Goal: Download file/media

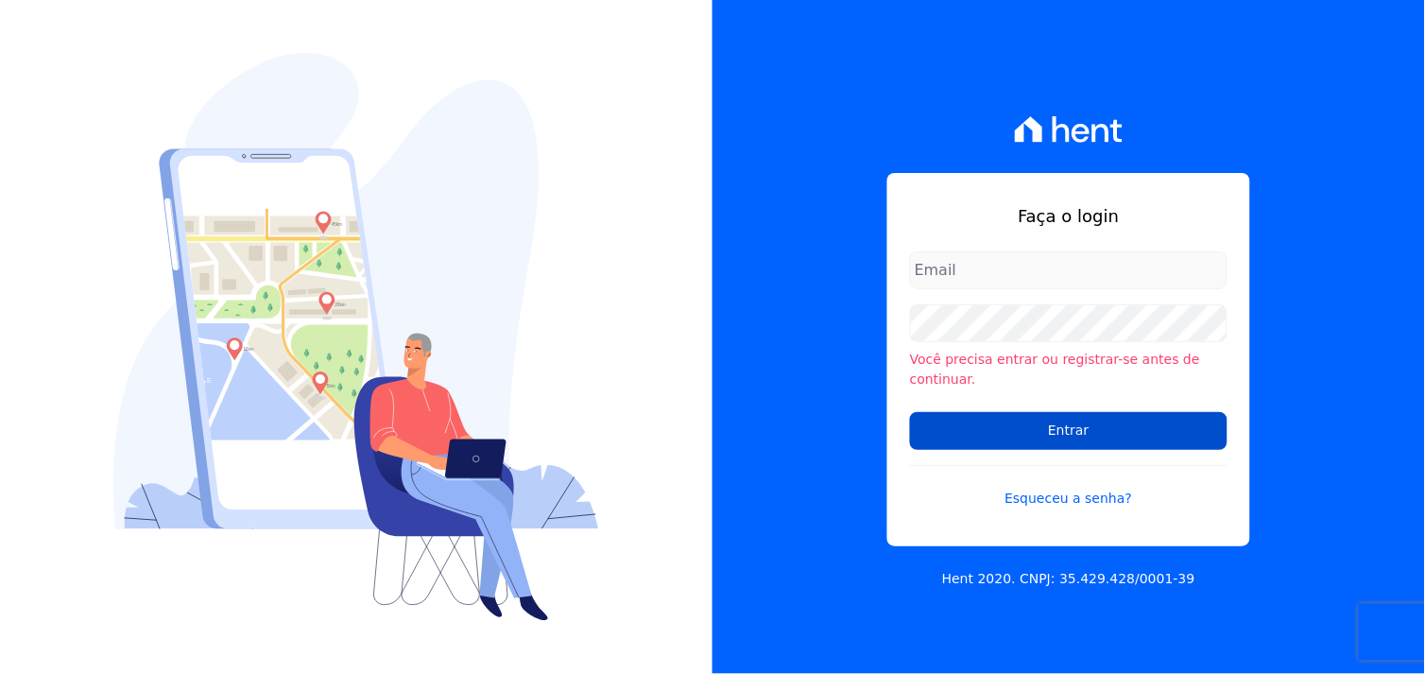
type input "[EMAIL_ADDRESS][DOMAIN_NAME]"
click at [1062, 420] on input "Entrar" at bounding box center [1069, 431] width 318 height 38
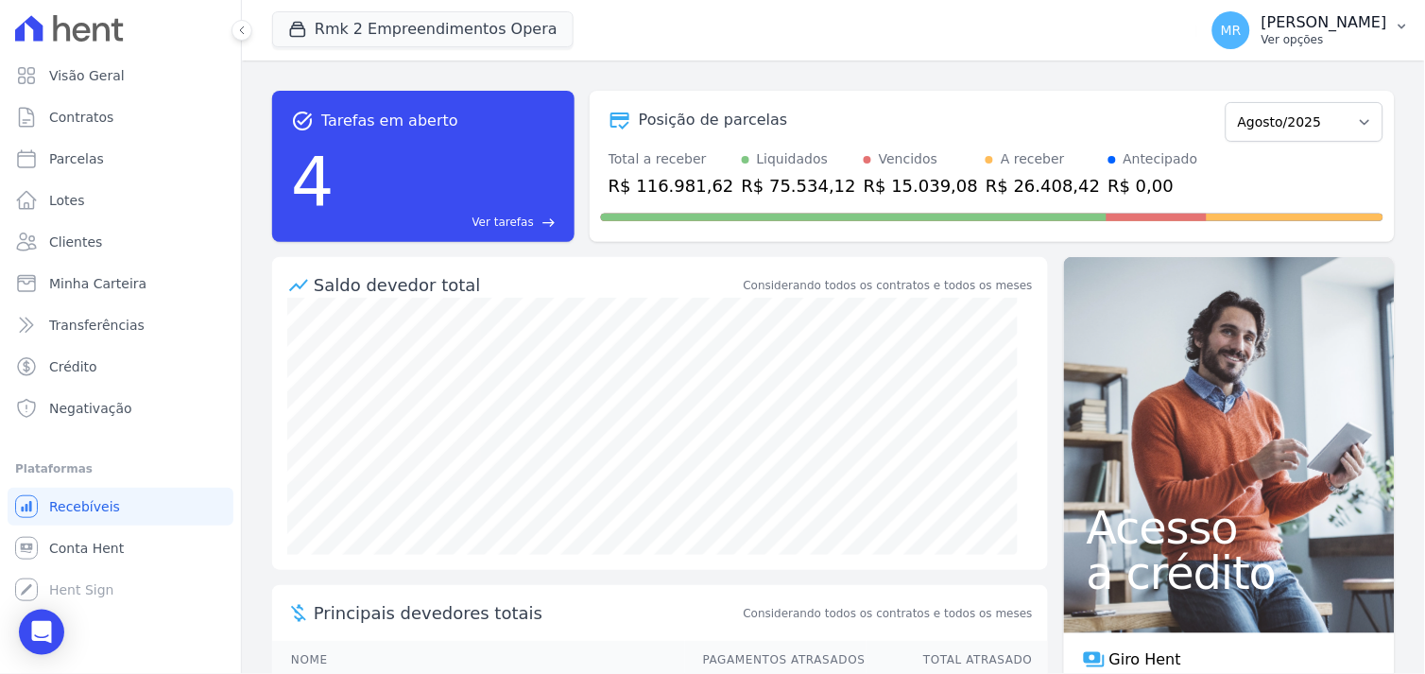
click at [1329, 26] on p "Marcos Real" at bounding box center [1325, 22] width 126 height 19
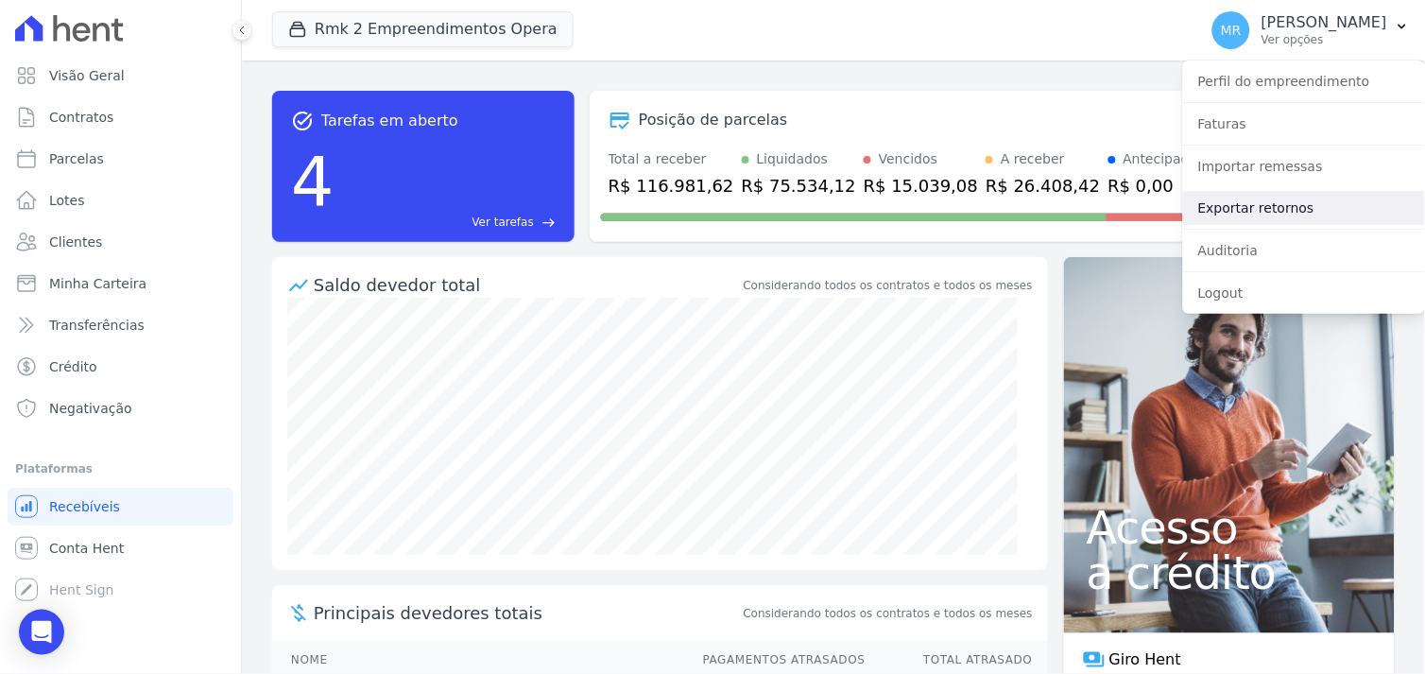
click at [1265, 210] on link "Exportar retornos" at bounding box center [1304, 208] width 242 height 34
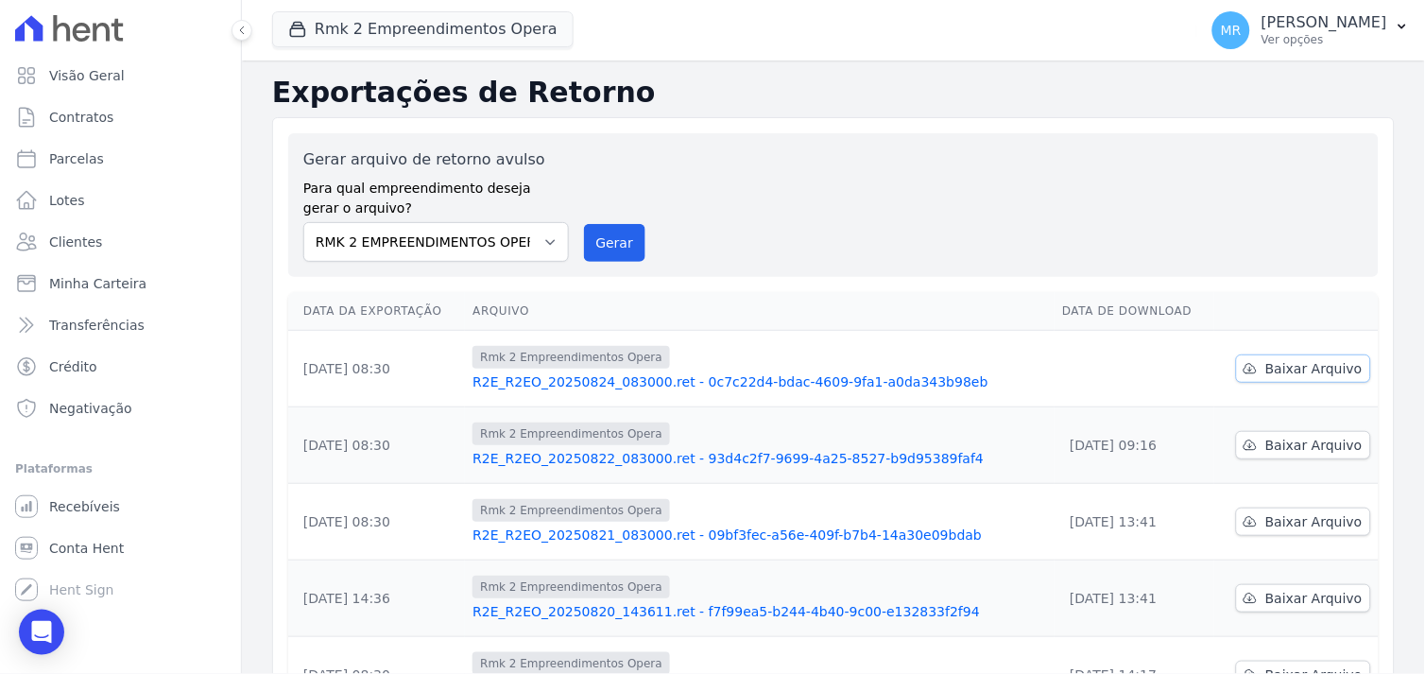
click at [1284, 361] on span "Baixar Arquivo" at bounding box center [1314, 368] width 97 height 19
drag, startPoint x: 496, startPoint y: 35, endPoint x: 435, endPoint y: 47, distance: 62.7
click at [493, 35] on button "Rmk 2 Empreendimentos Opera" at bounding box center [423, 29] width 302 height 36
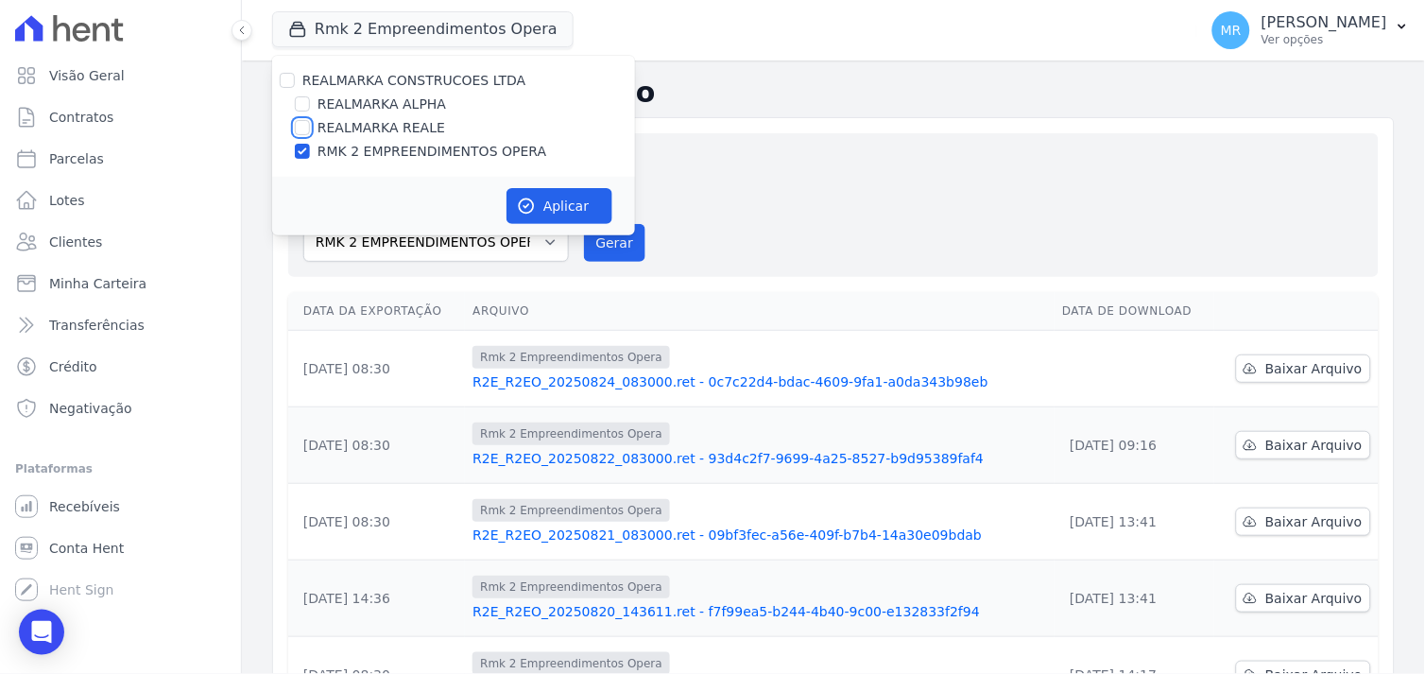
click at [303, 129] on input "REALMARKA REALE" at bounding box center [302, 127] width 15 height 15
checkbox input "true"
drag, startPoint x: 305, startPoint y: 153, endPoint x: 303, endPoint y: 136, distance: 17.1
click at [301, 146] on input "RMK 2 EMPREENDIMENTOS OPERA" at bounding box center [302, 151] width 15 height 15
checkbox input "false"
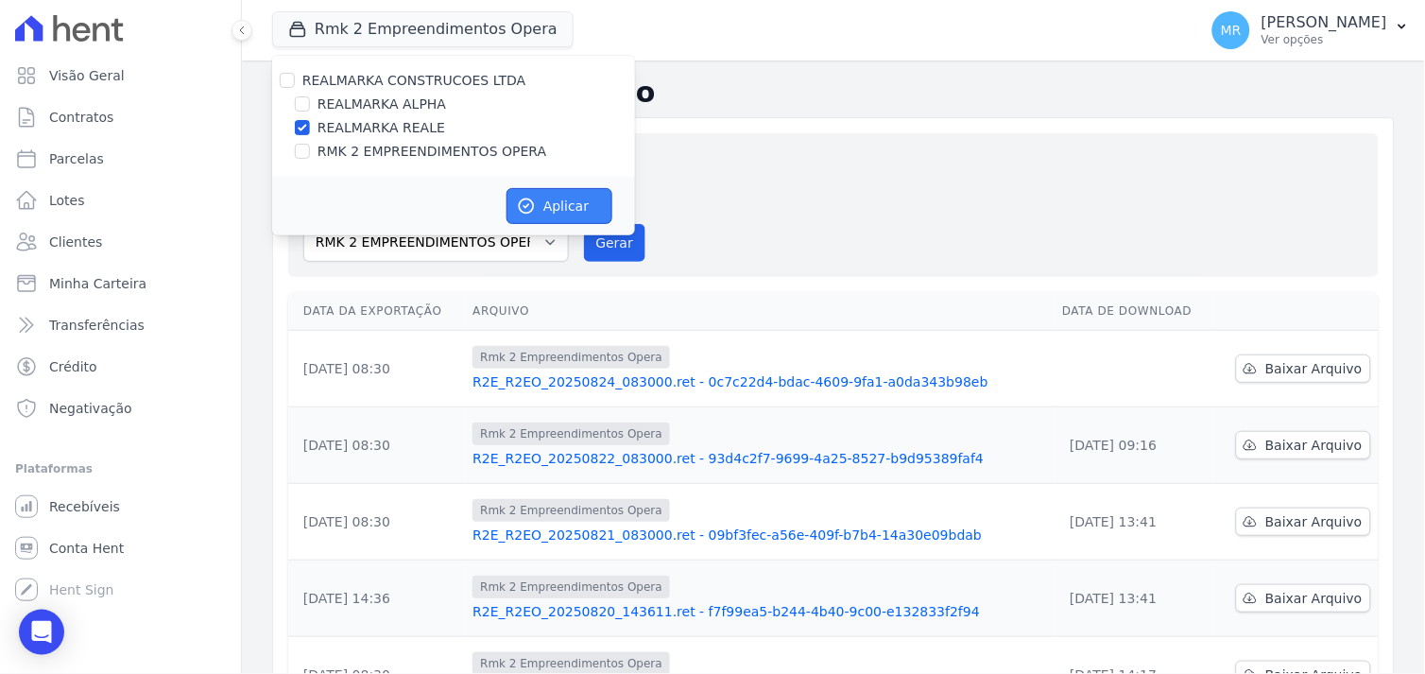
click at [529, 203] on icon "button" at bounding box center [526, 206] width 19 height 19
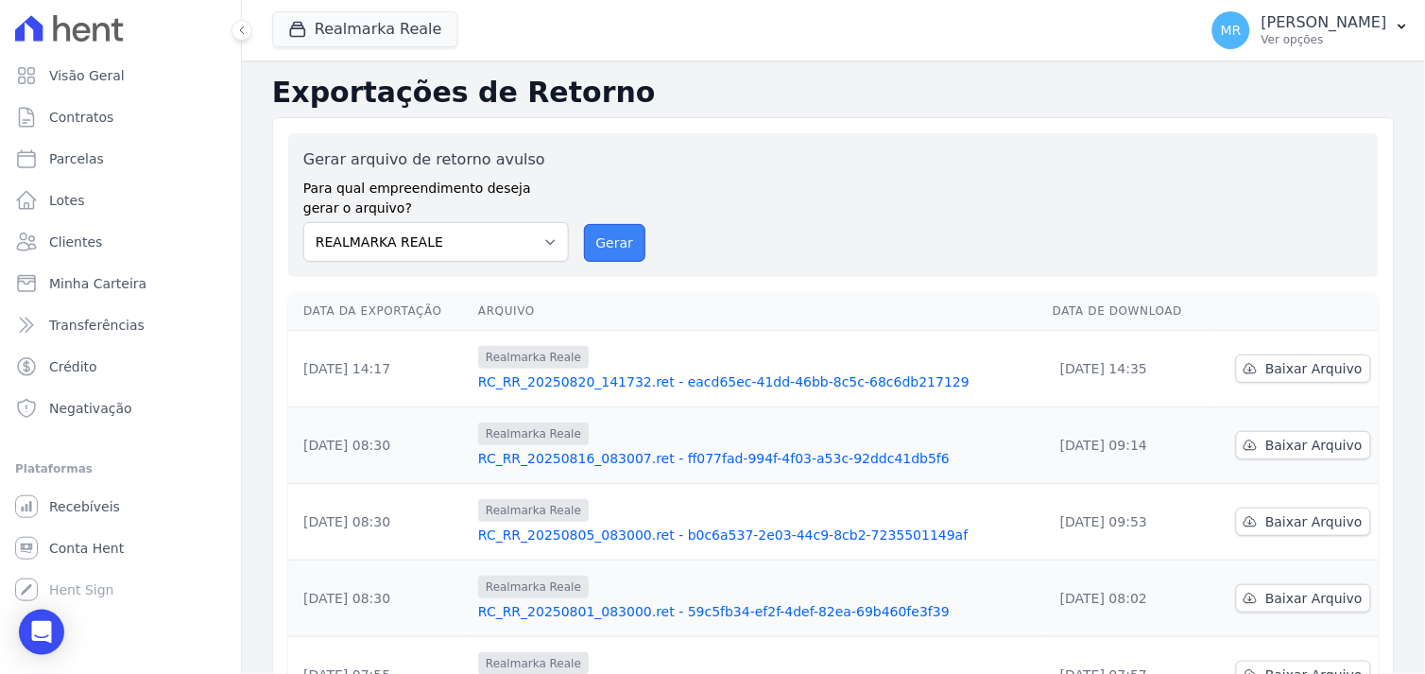
click at [606, 239] on button "Gerar" at bounding box center [615, 243] width 62 height 38
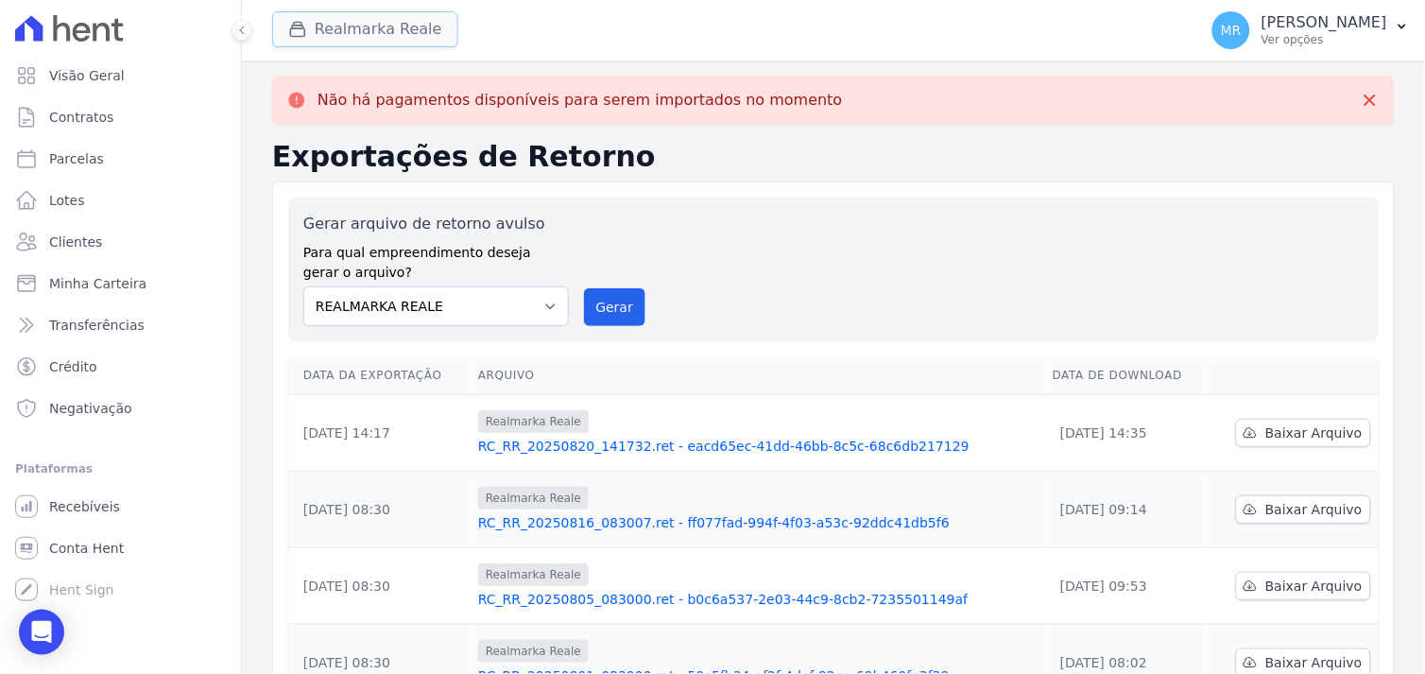
click at [375, 31] on button "Realmarka Reale" at bounding box center [365, 29] width 186 height 36
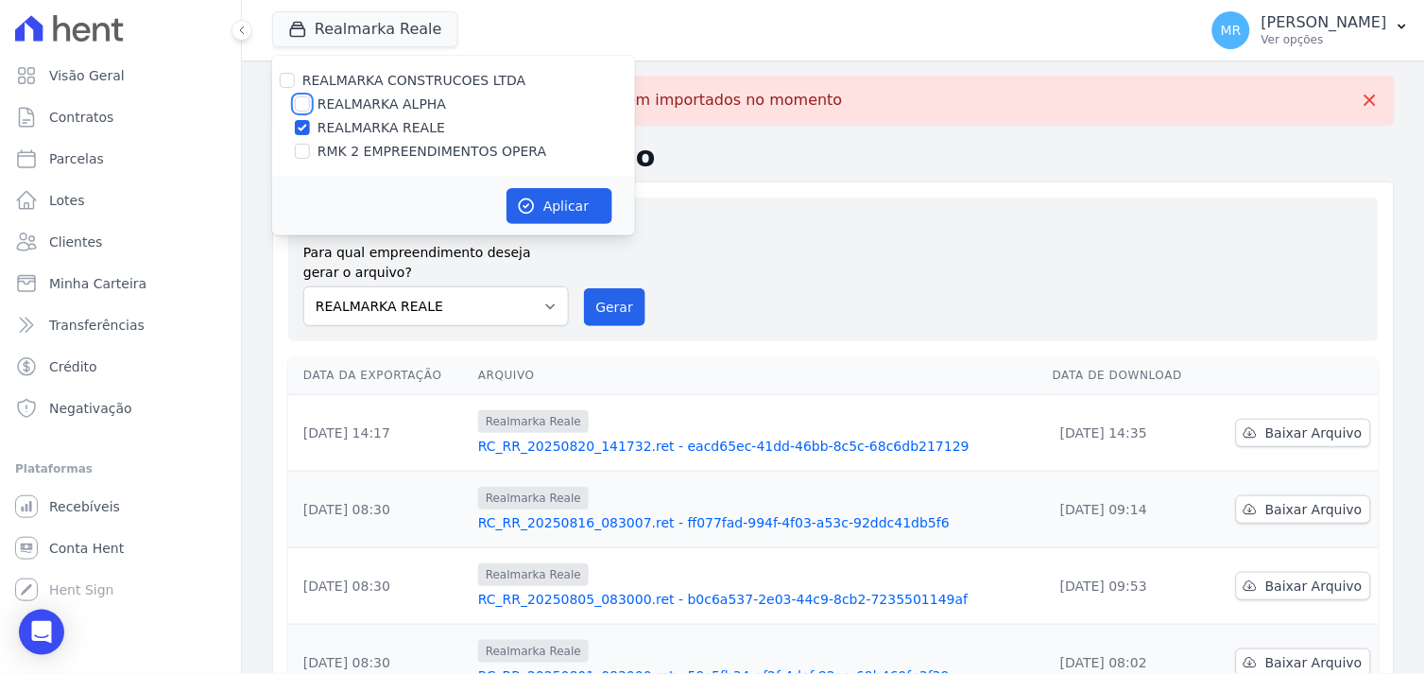
click at [304, 104] on input "REALMARKA ALPHA" at bounding box center [302, 103] width 15 height 15
checkbox input "true"
click at [303, 129] on input "REALMARKA REALE" at bounding box center [302, 127] width 15 height 15
checkbox input "false"
click at [546, 204] on button "Aplicar" at bounding box center [560, 206] width 106 height 36
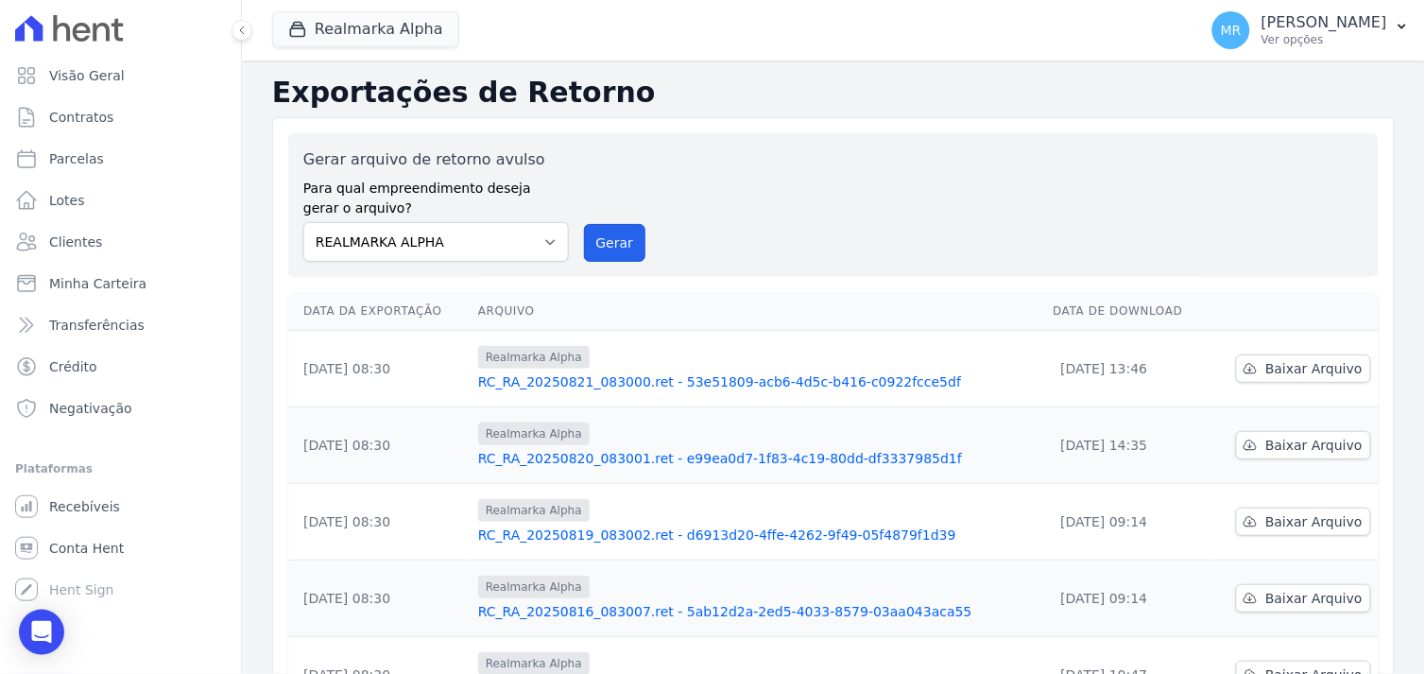
click at [606, 244] on button "Gerar" at bounding box center [615, 243] width 62 height 38
